Goal: Information Seeking & Learning: Learn about a topic

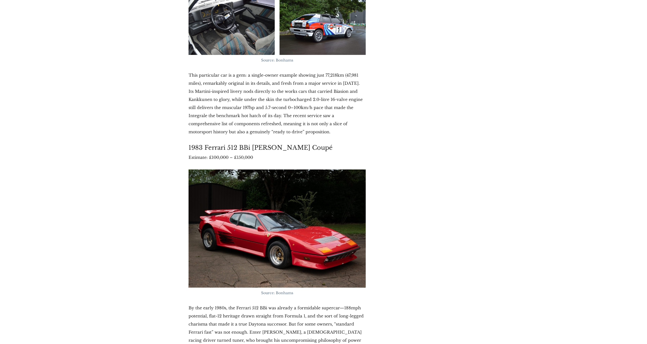
scroll to position [2329, 0]
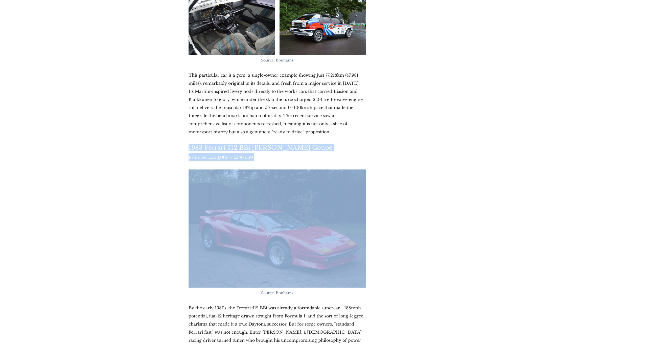
drag, startPoint x: 190, startPoint y: 98, endPoint x: 294, endPoint y: 193, distance: 140.9
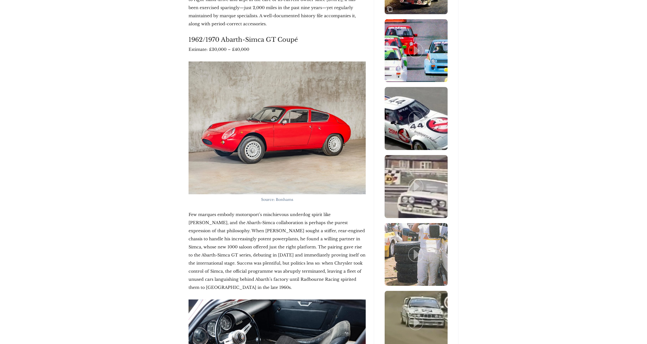
scroll to position [811, 0]
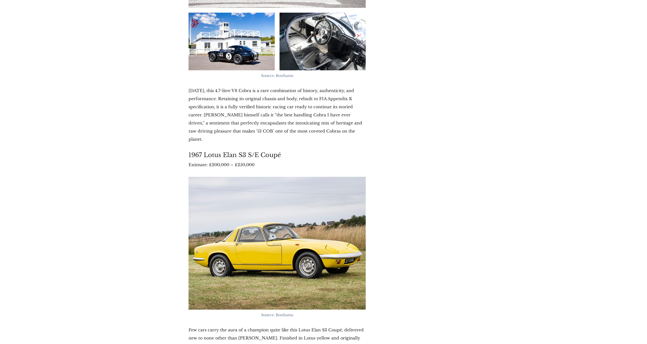
scroll to position [4071, 0]
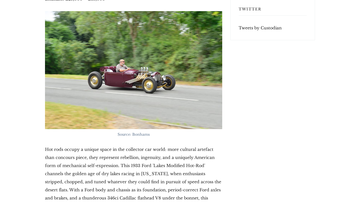
scroll to position [1465, 0]
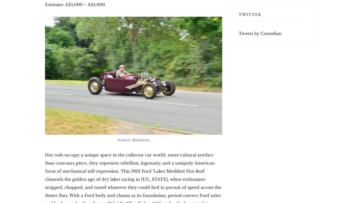
click at [140, 50] on img at bounding box center [133, 76] width 177 height 118
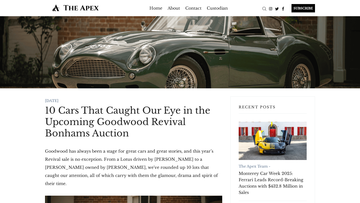
scroll to position [0, 0]
